Goal: Navigation & Orientation: Find specific page/section

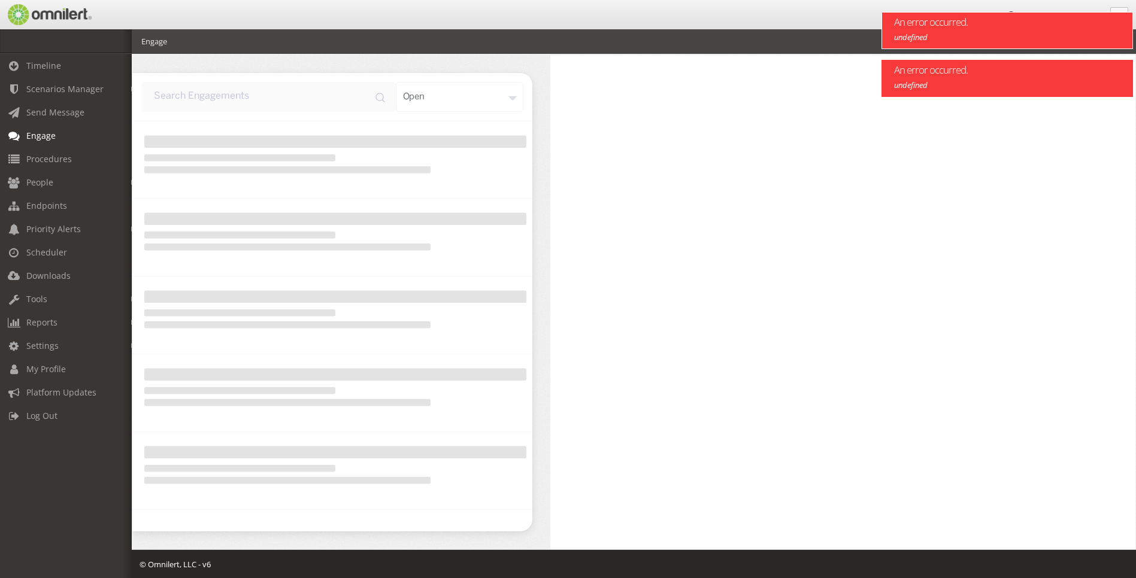
click at [934, 31] on div "An error occurred. undefined" at bounding box center [998, 31] width 233 height 36
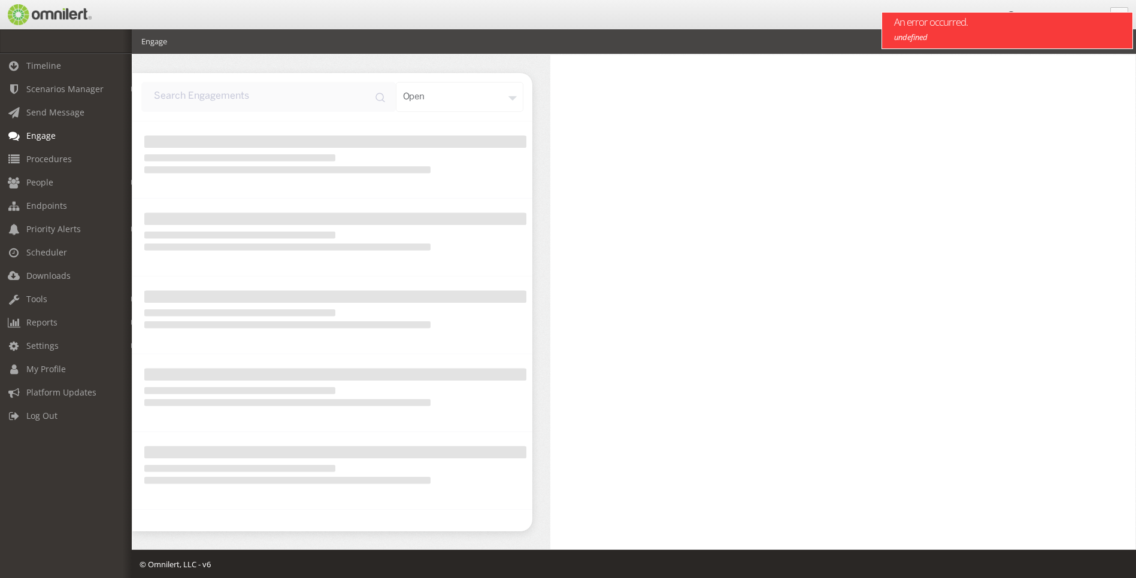
click at [914, 38] on em "undefined" at bounding box center [911, 37] width 34 height 11
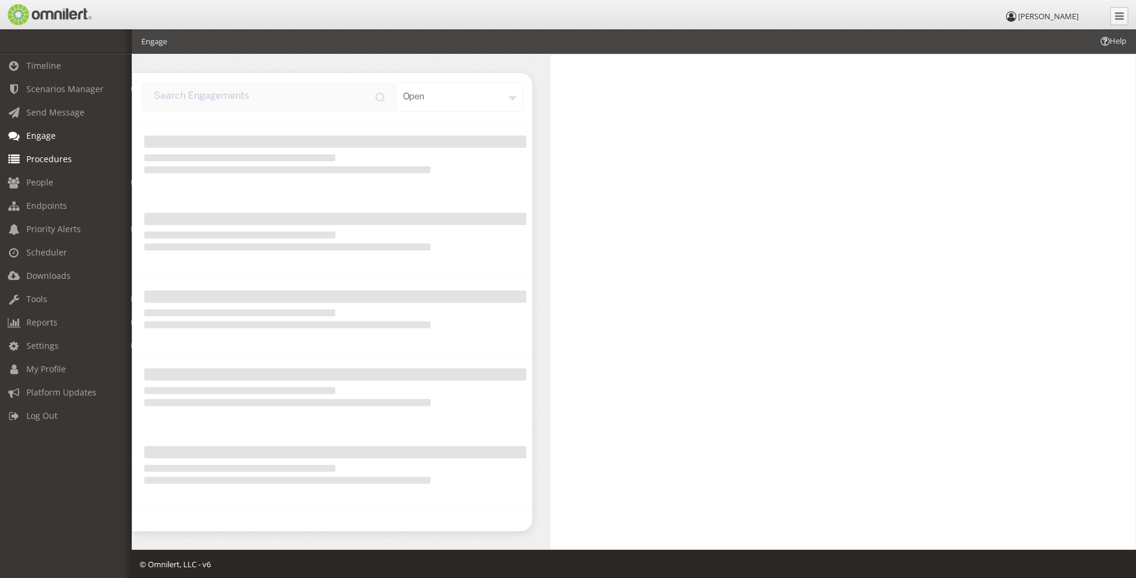
click at [43, 151] on link "Procedures" at bounding box center [71, 158] width 143 height 23
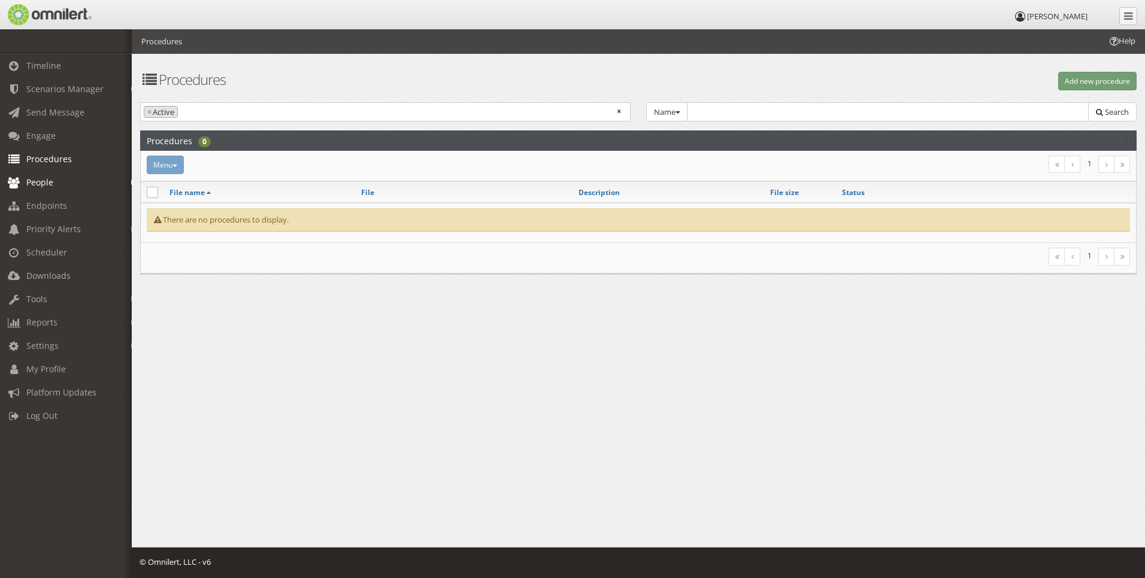
click at [46, 186] on span "People" at bounding box center [39, 182] width 27 height 11
click at [43, 210] on link "Subscribers" at bounding box center [71, 208] width 143 height 20
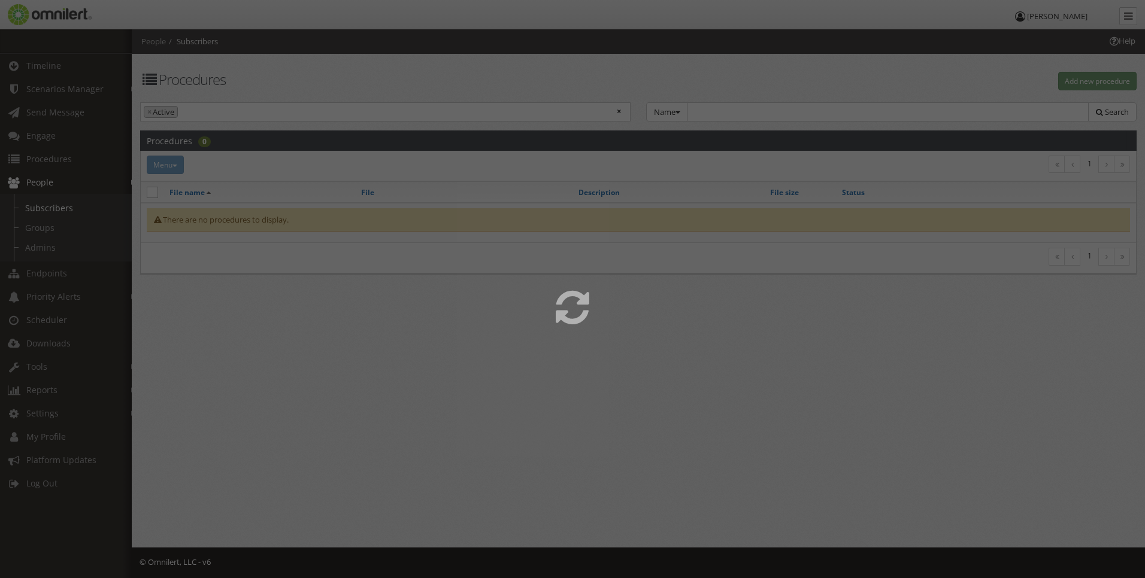
select select
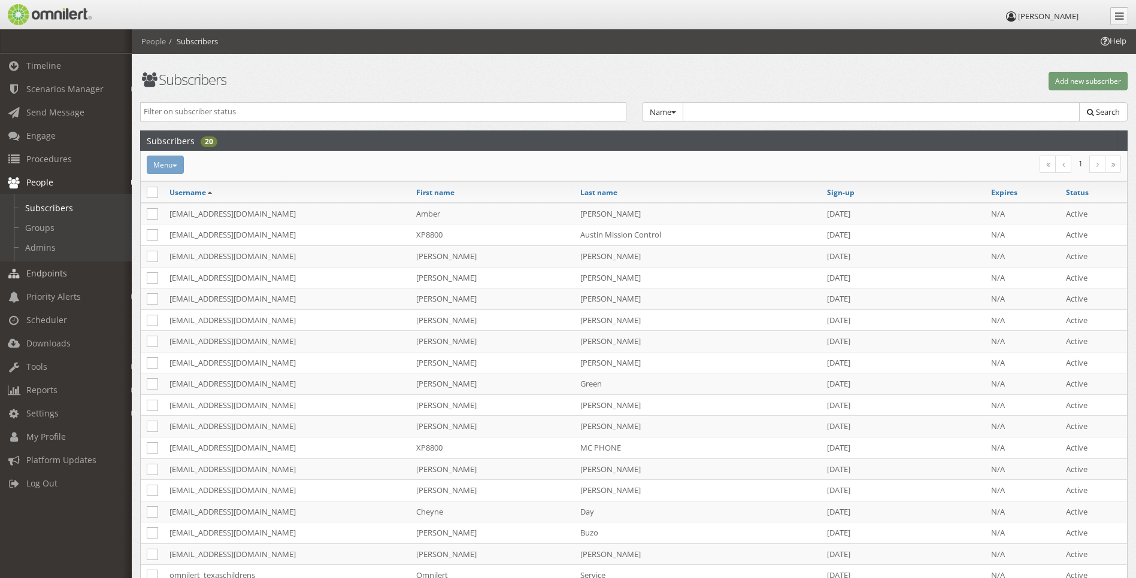
click at [43, 275] on span "Endpoints" at bounding box center [46, 273] width 41 height 11
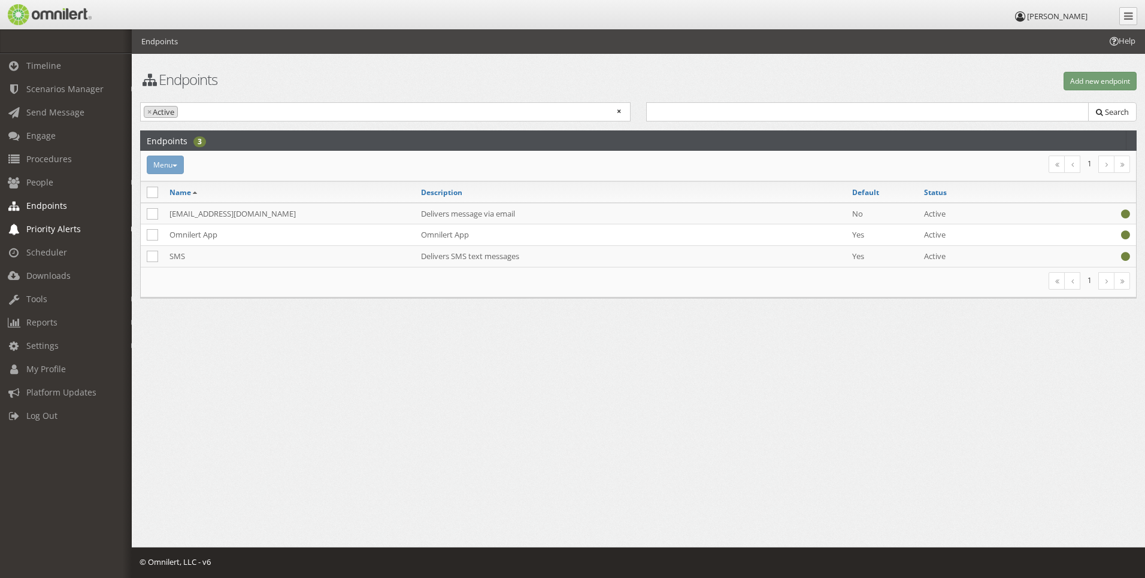
click at [40, 232] on span "Priority Alerts" at bounding box center [53, 228] width 54 height 11
click at [41, 256] on link "Tip Report" at bounding box center [71, 255] width 143 height 20
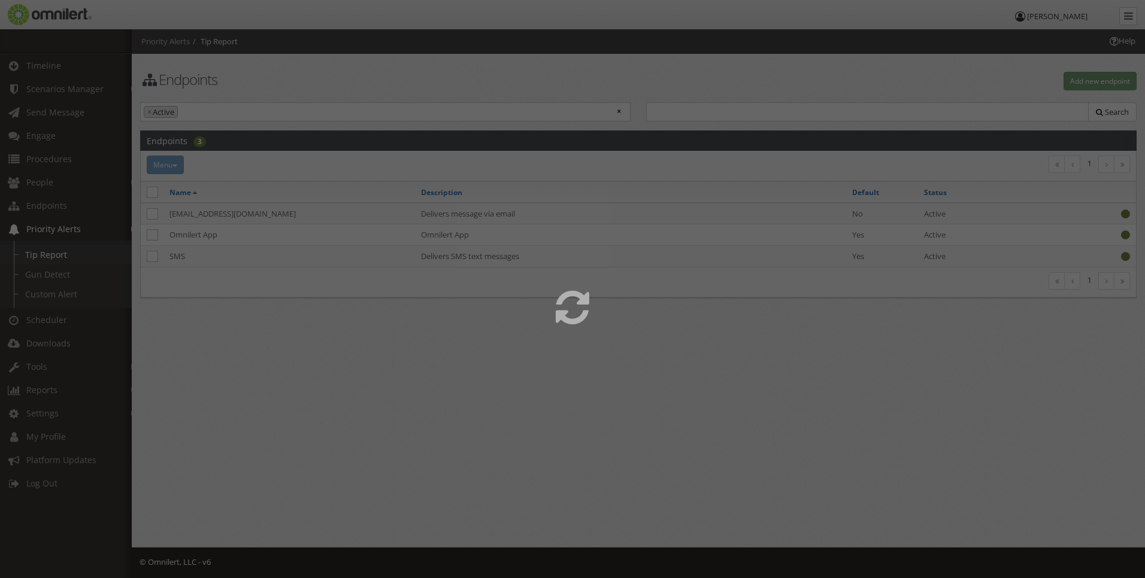
select select
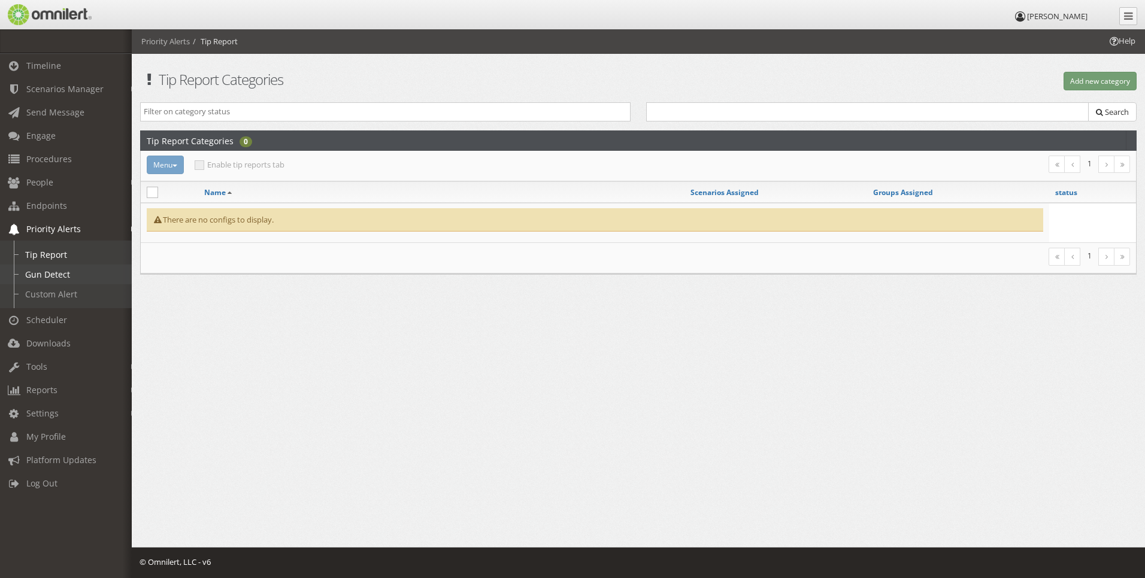
click at [44, 269] on link "Gun Detect" at bounding box center [71, 275] width 143 height 20
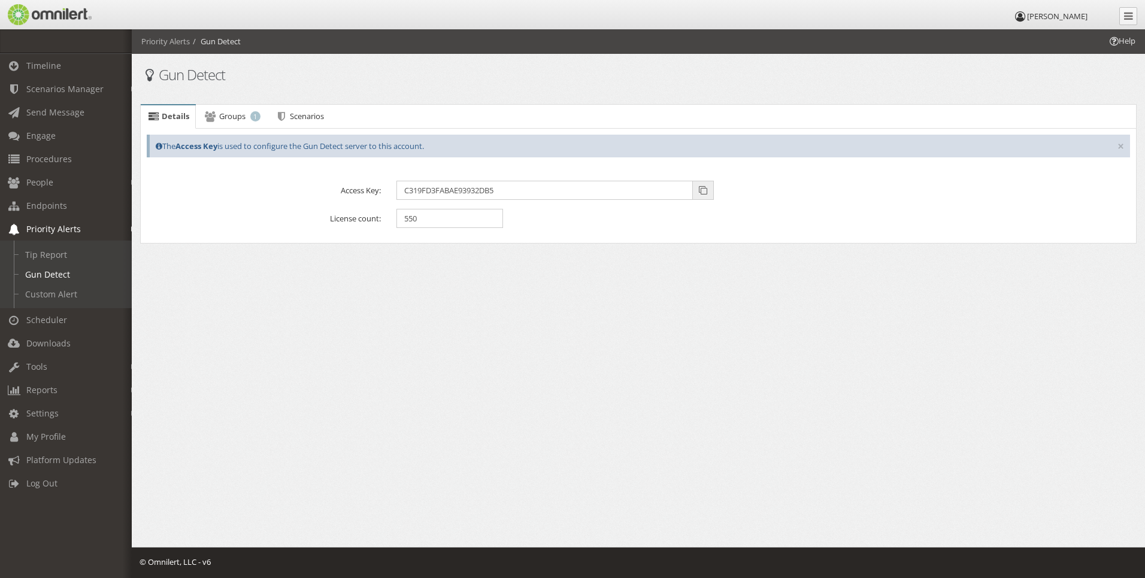
drag, startPoint x: 44, startPoint y: 291, endPoint x: 262, endPoint y: 302, distance: 217.6
click at [262, 302] on div "Help Priority Alerts Gun Detect Gun Detect Details Groups 1 Scenarios Error! De…" at bounding box center [638, 178] width 1013 height 299
click at [55, 287] on link "Custom Alert" at bounding box center [71, 294] width 143 height 20
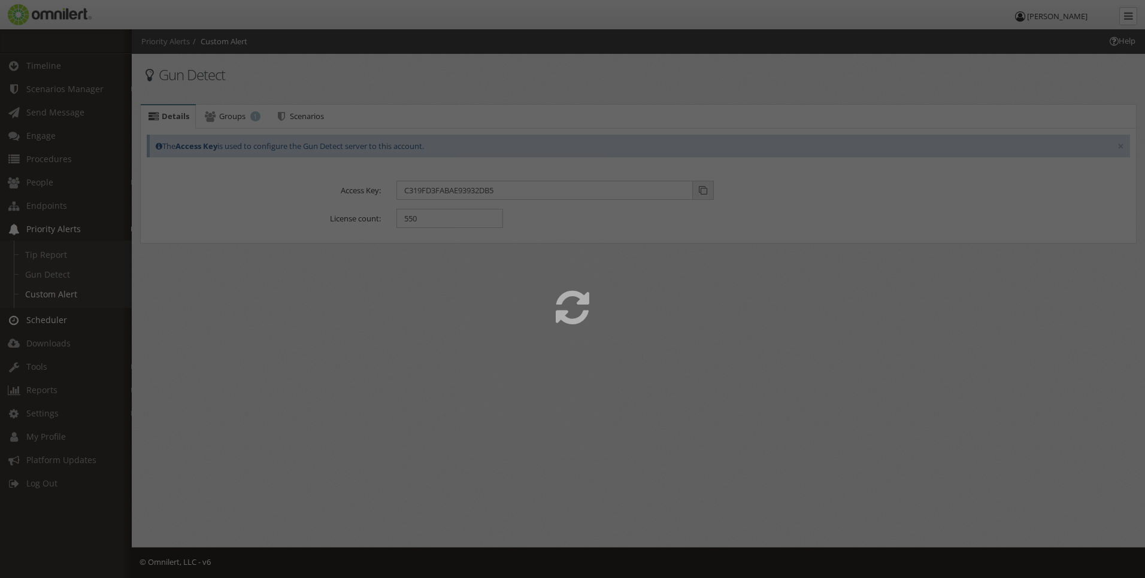
select select
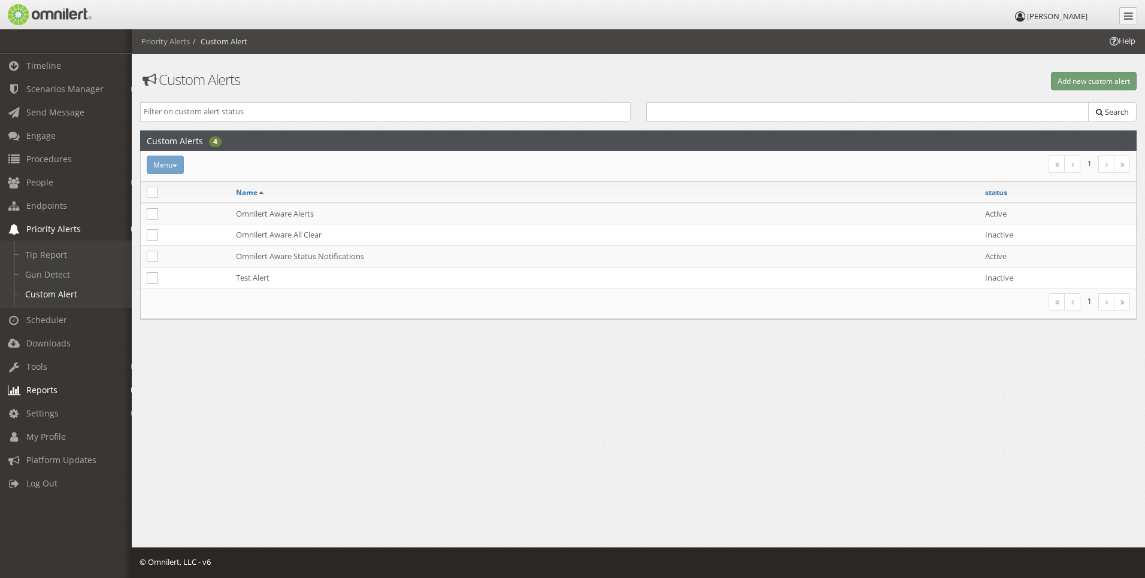
click at [46, 381] on link "Reports" at bounding box center [71, 389] width 143 height 23
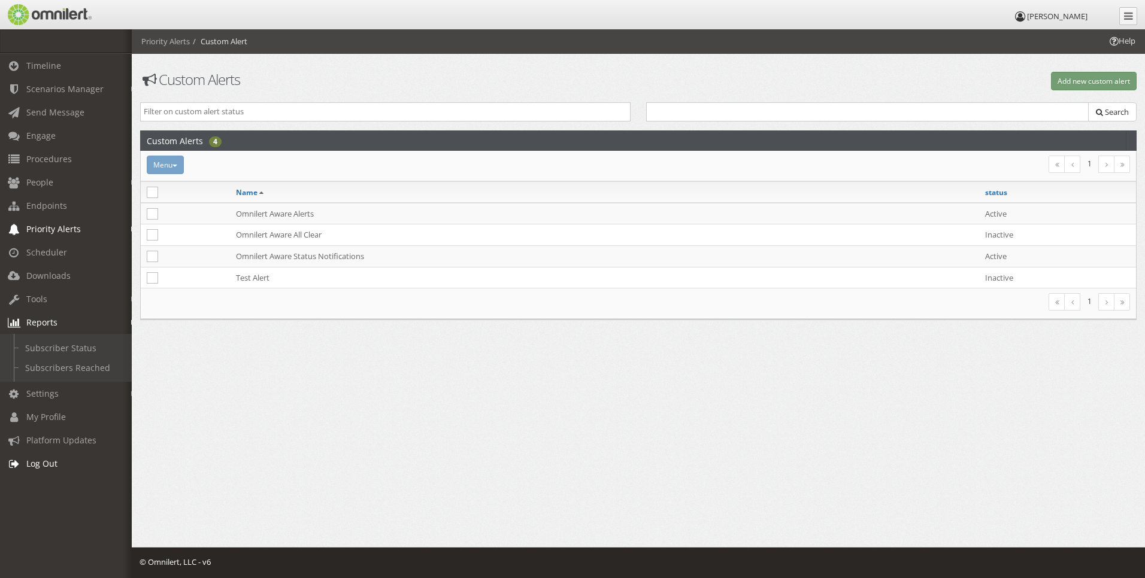
click at [36, 468] on span "Log Out" at bounding box center [41, 463] width 31 height 11
